Goal: Information Seeking & Learning: Learn about a topic

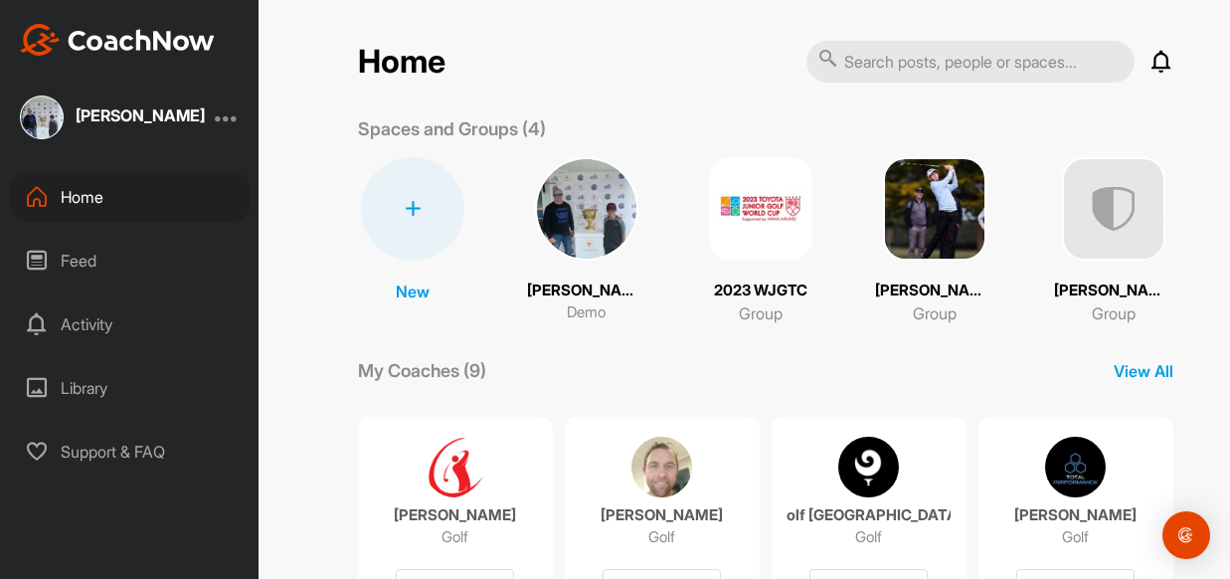
click at [89, 332] on div "Activity" at bounding box center [130, 324] width 239 height 50
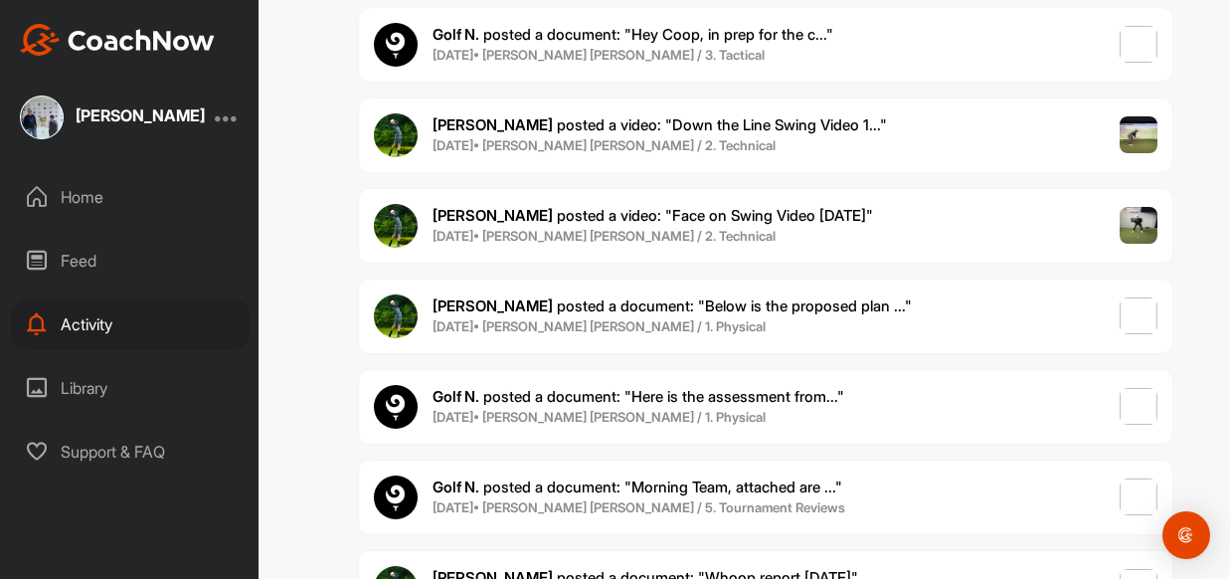
scroll to position [595, 0]
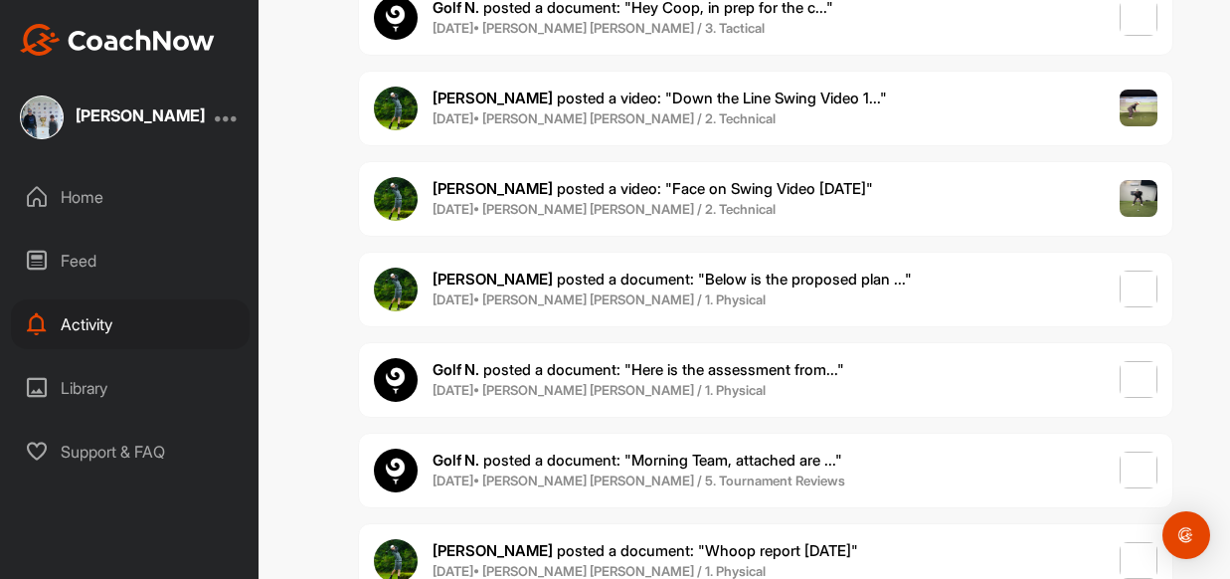
click at [723, 298] on span "[DATE] • [PERSON_NAME] [PERSON_NAME] / 1. Physical" at bounding box center [672, 300] width 479 height 20
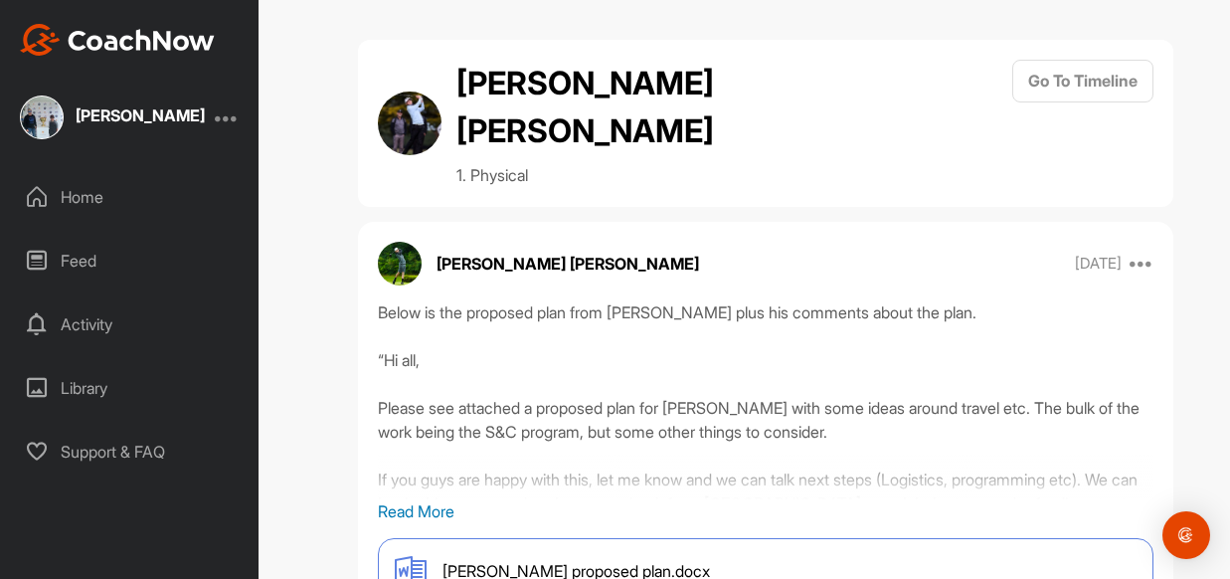
scroll to position [73, 0]
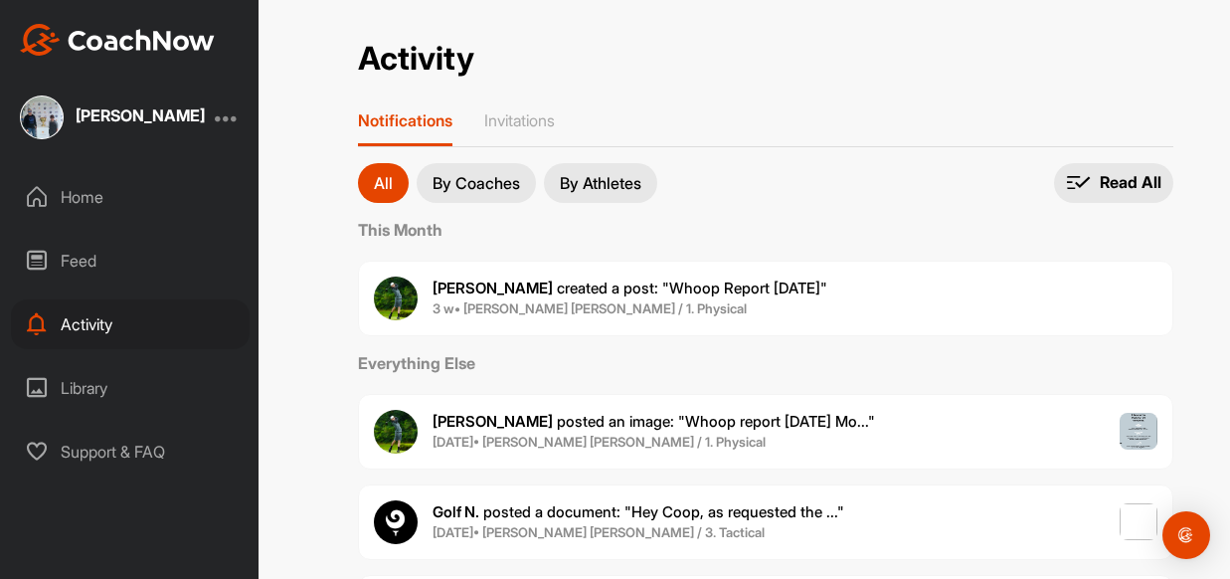
click at [483, 187] on p "By Coaches" at bounding box center [477, 183] width 88 height 16
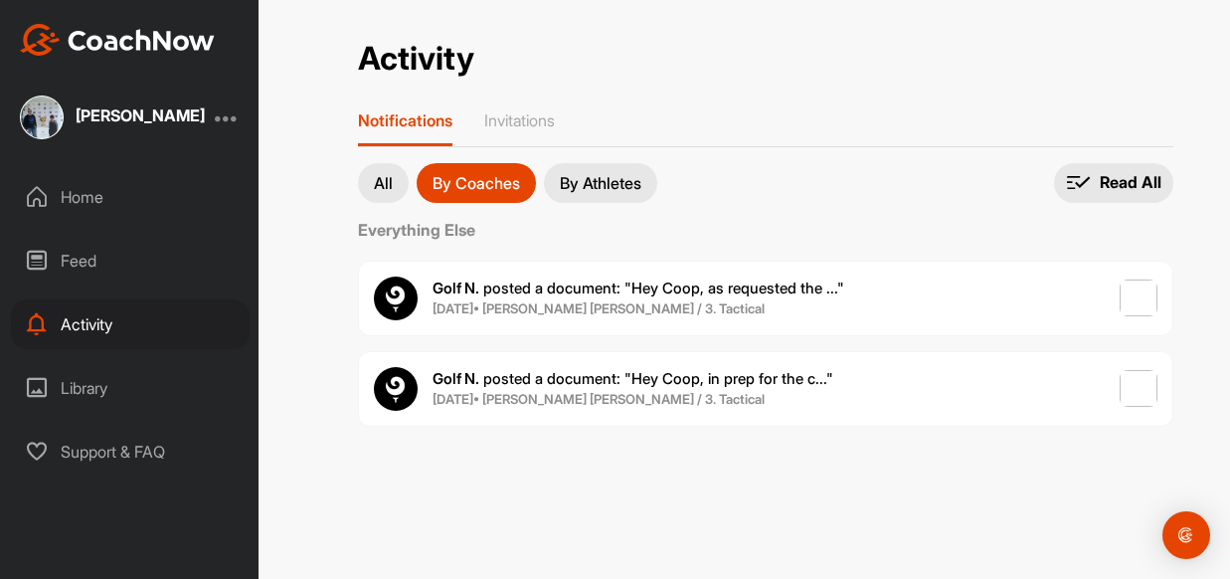
click at [375, 180] on p "All" at bounding box center [383, 183] width 19 height 16
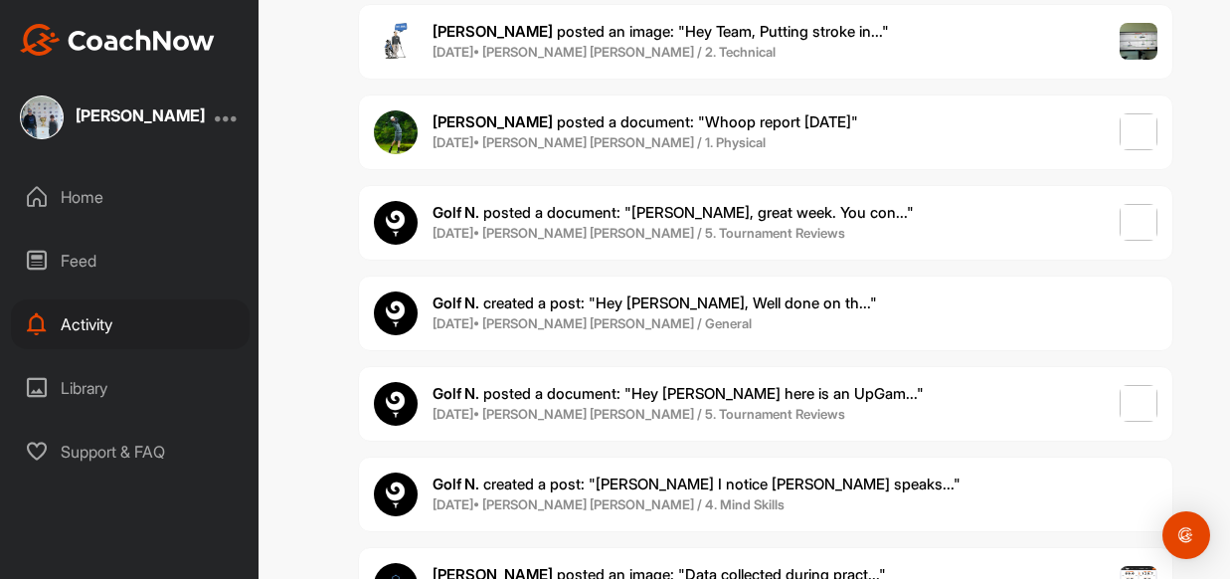
scroll to position [2116, 0]
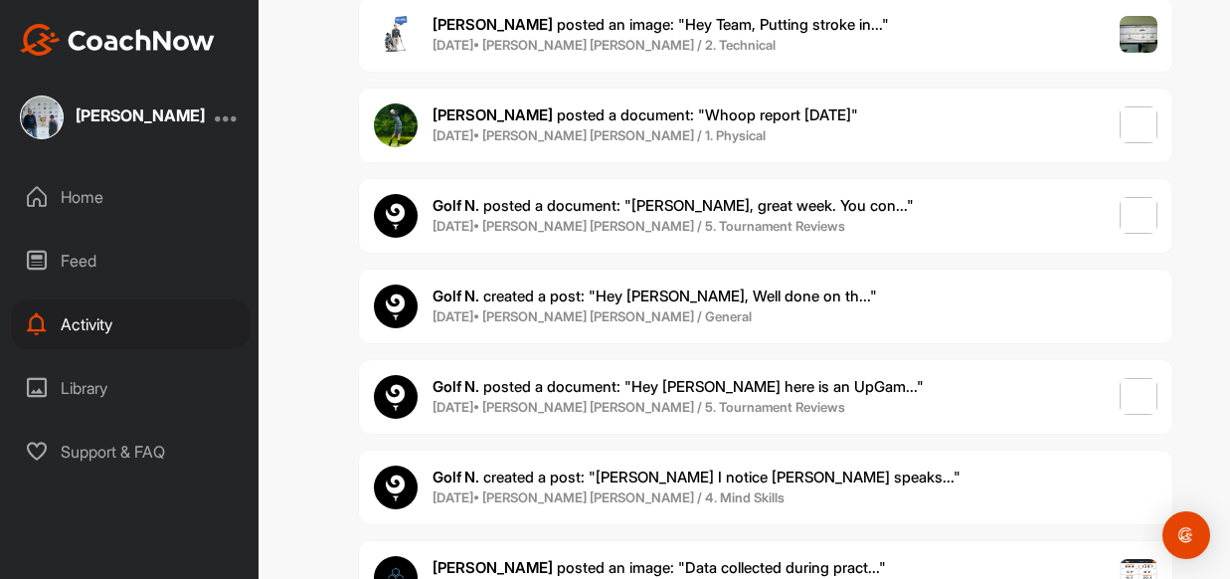
click at [737, 318] on span "[DATE] • [PERSON_NAME] [PERSON_NAME] / General" at bounding box center [655, 317] width 445 height 20
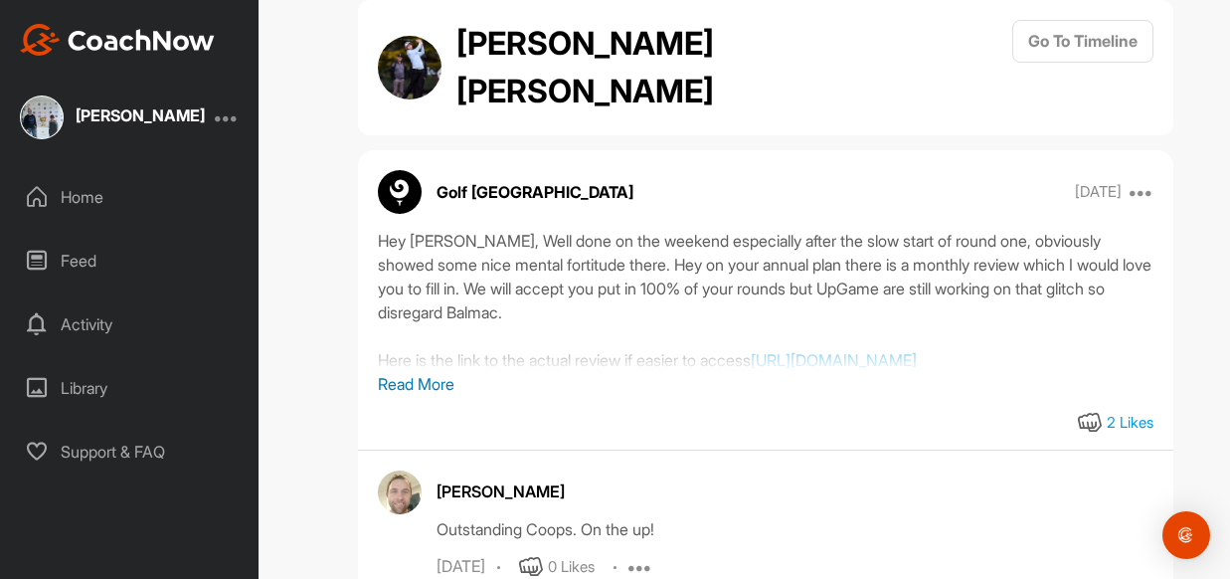
scroll to position [43, 0]
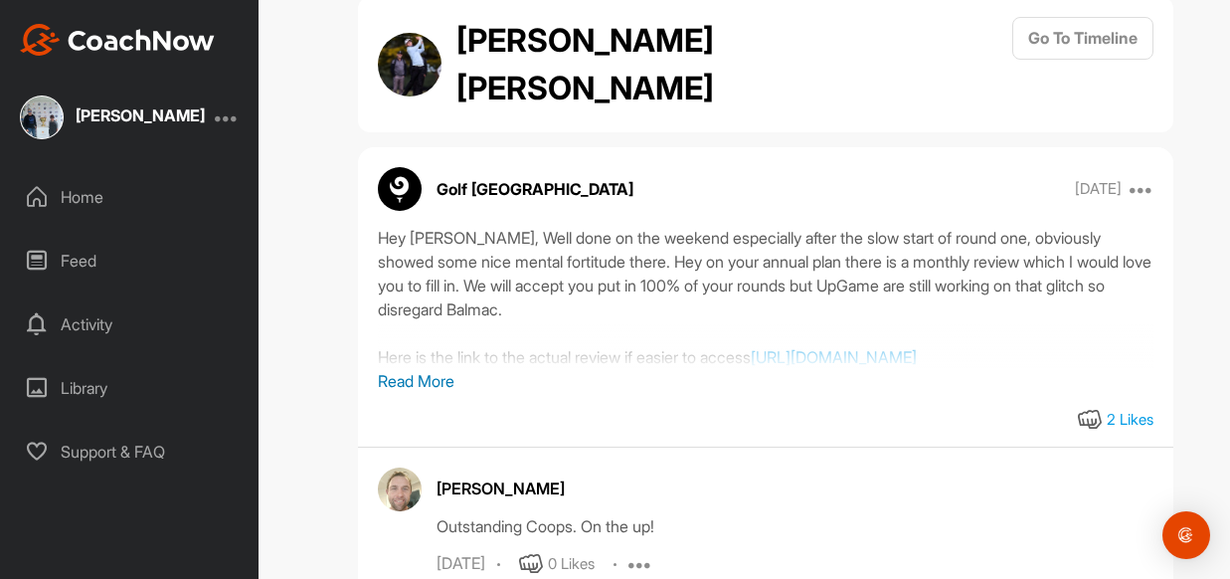
click at [447, 393] on p "Read More" at bounding box center [766, 381] width 776 height 24
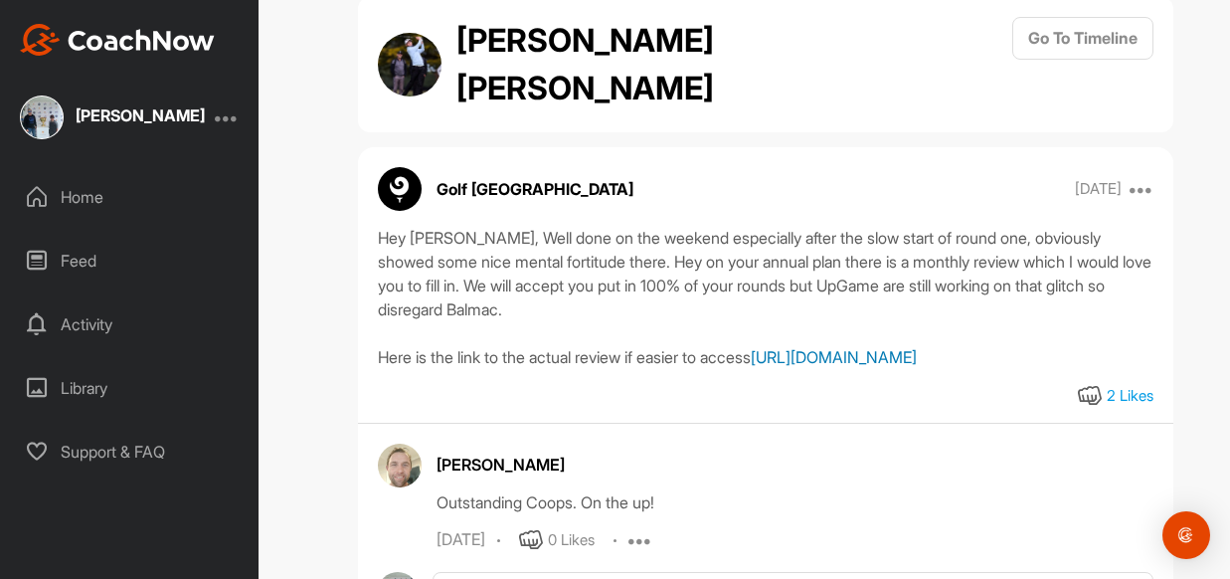
click at [751, 367] on link "[URL][DOMAIN_NAME]" at bounding box center [834, 357] width 166 height 20
